Goal: Check status: Check status

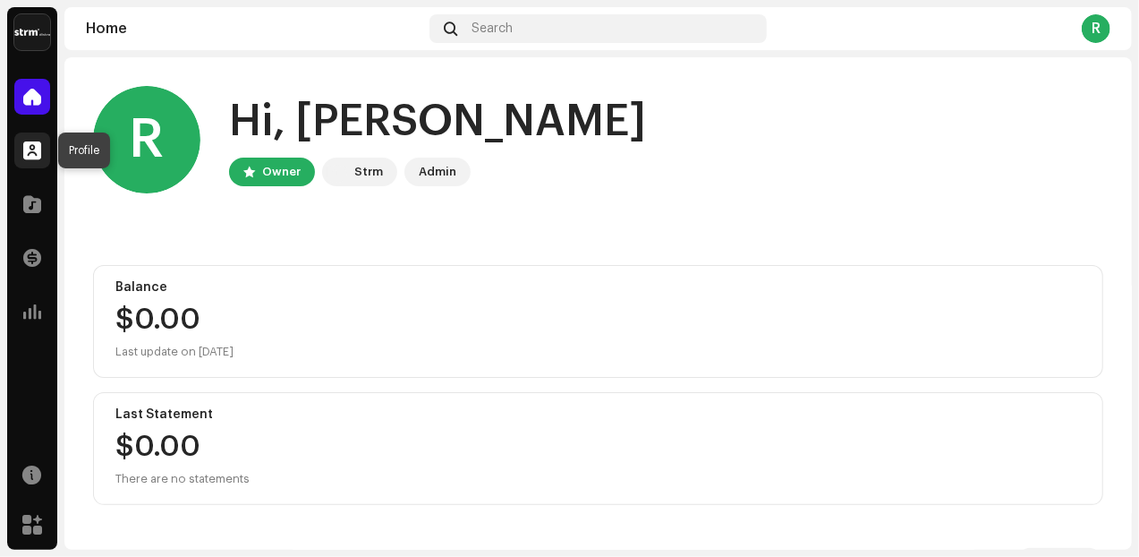
click at [34, 150] on span at bounding box center [32, 150] width 18 height 14
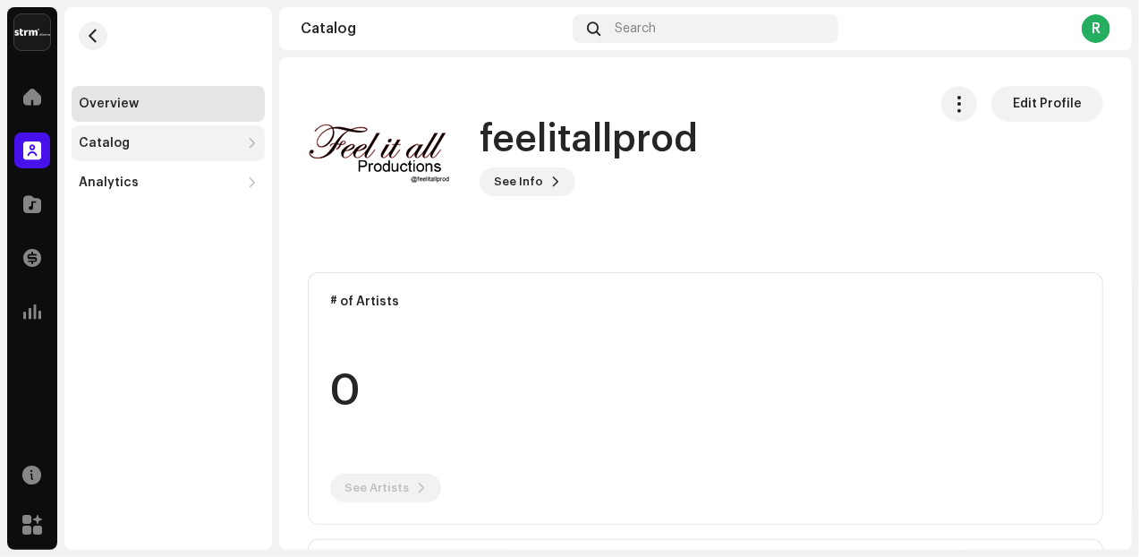
click at [113, 148] on div "Catalog" at bounding box center [104, 143] width 51 height 14
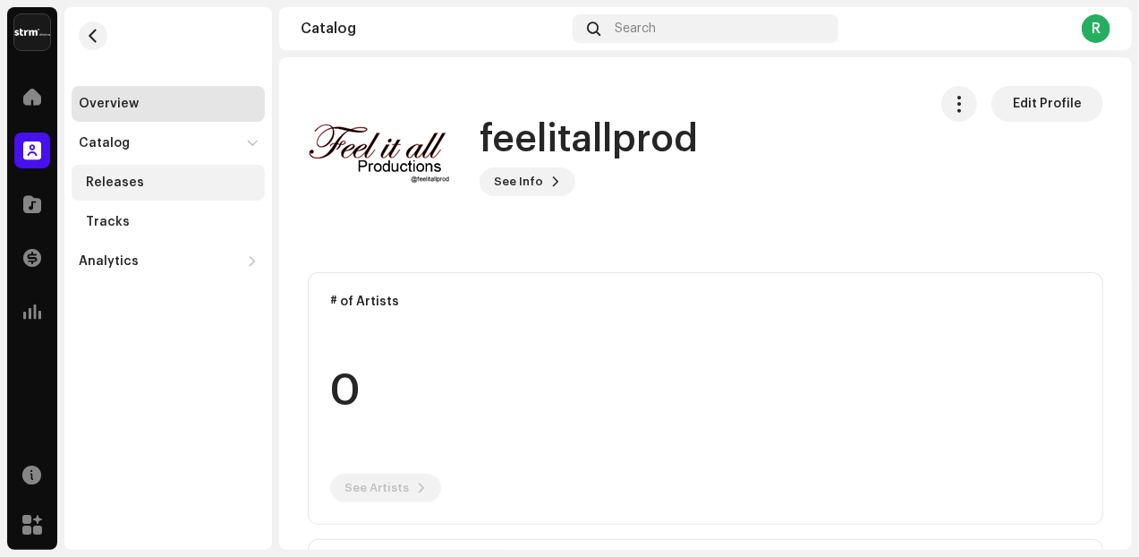
click at [118, 180] on div "Releases" at bounding box center [115, 182] width 58 height 14
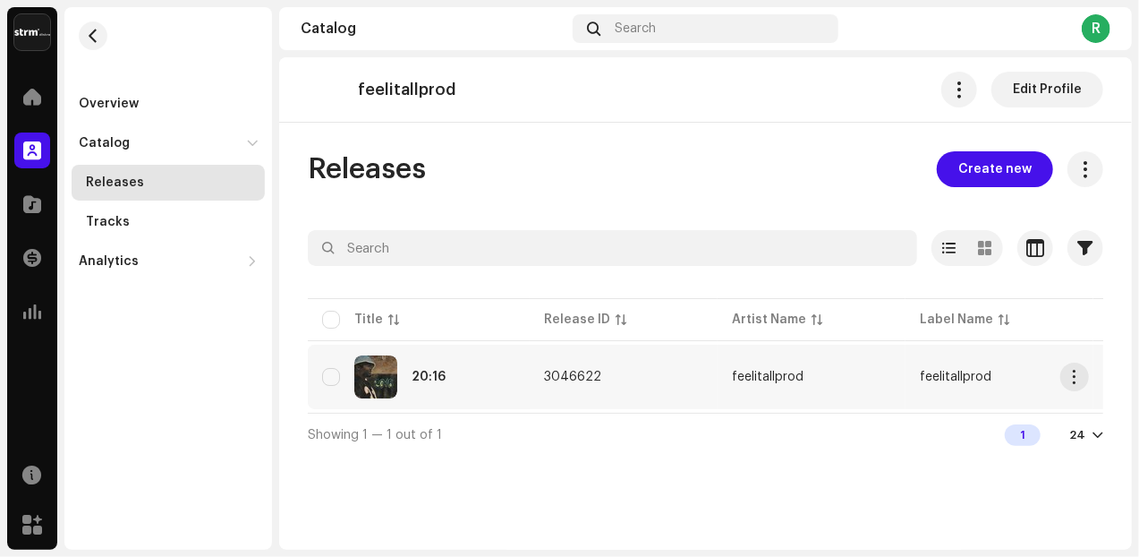
click at [532, 383] on td "3046622" at bounding box center [624, 377] width 188 height 64
